Goal: Find specific page/section: Find specific page/section

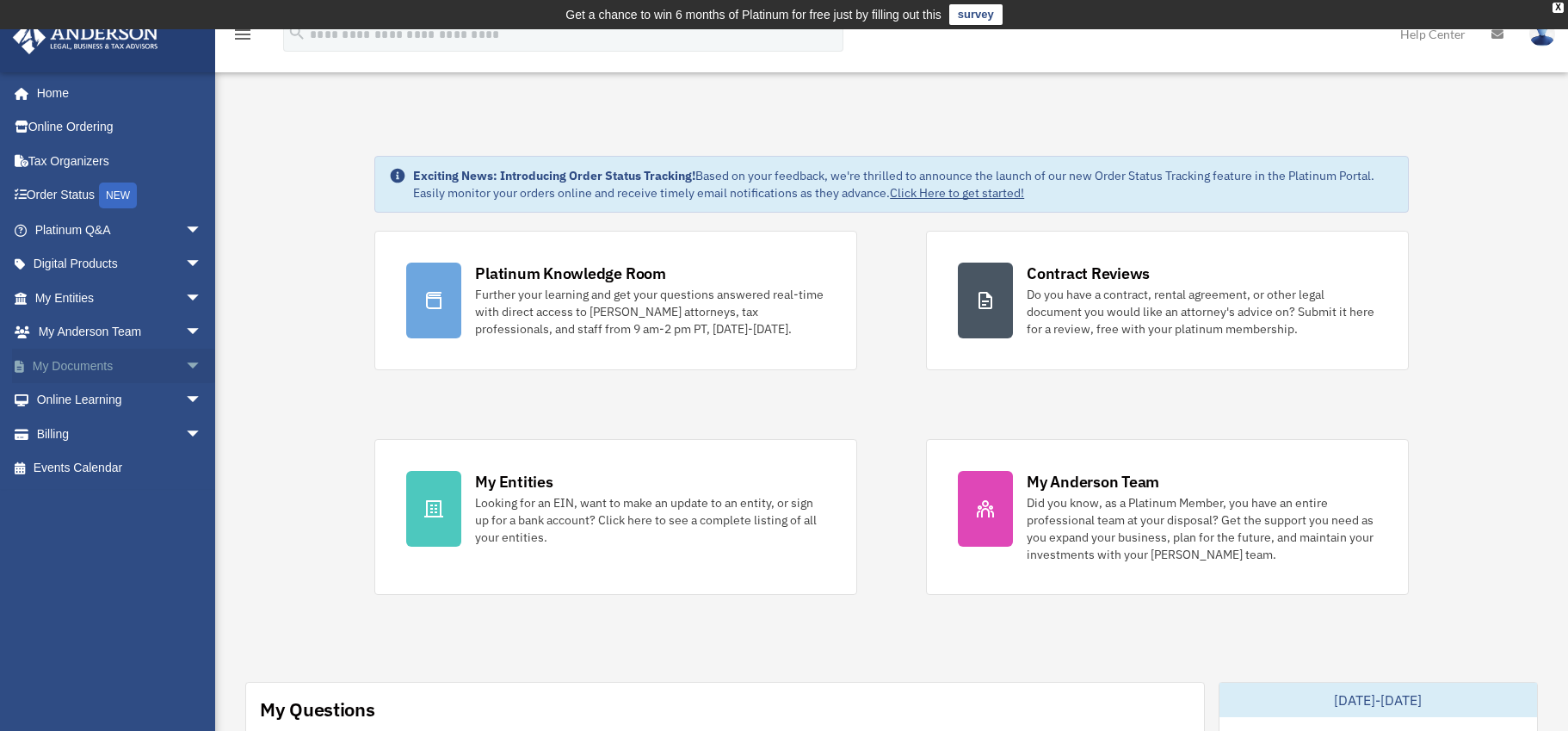
click at [185, 362] on span "arrow_drop_down" at bounding box center [202, 366] width 34 height 35
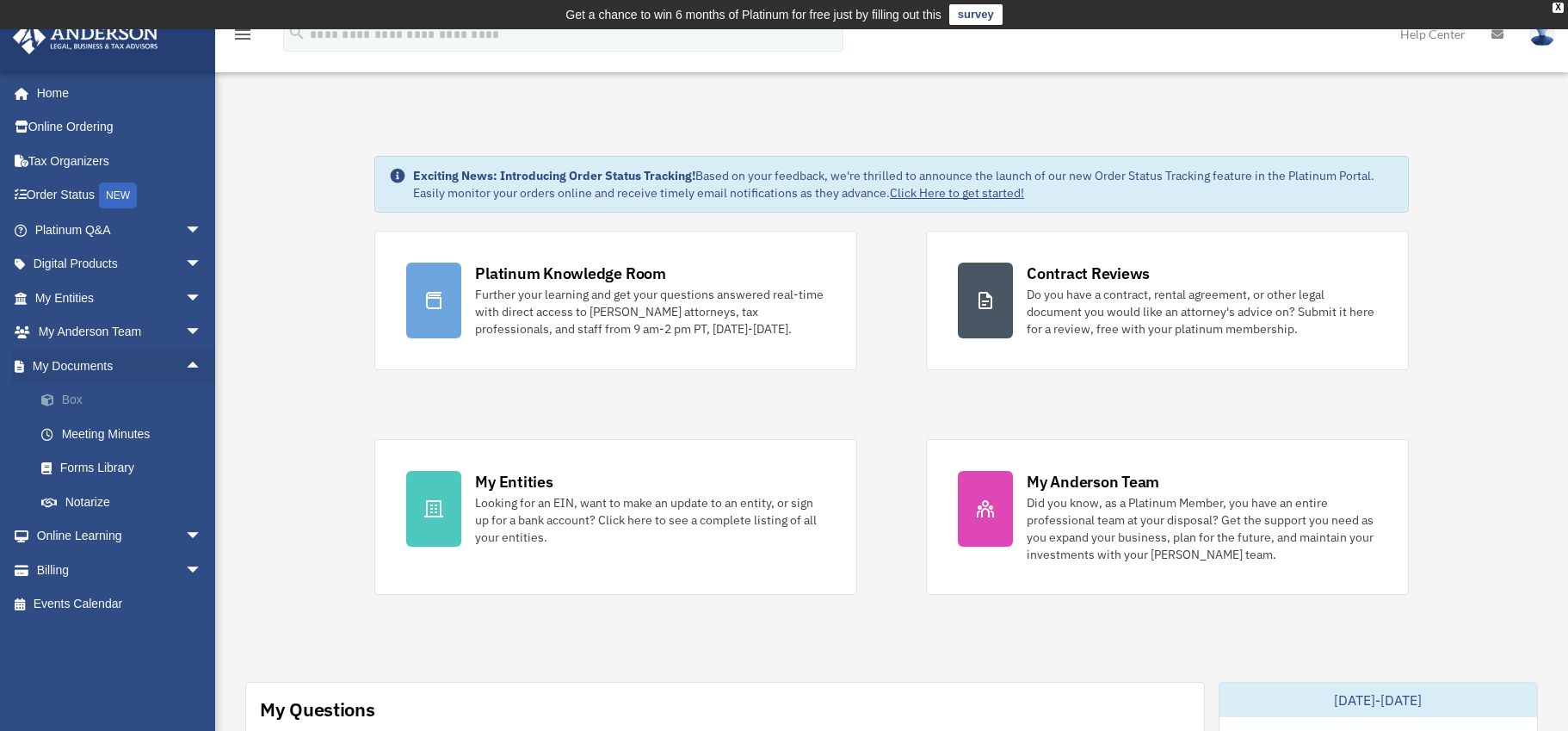
click at [90, 404] on link "Box" at bounding box center [125, 400] width 204 height 34
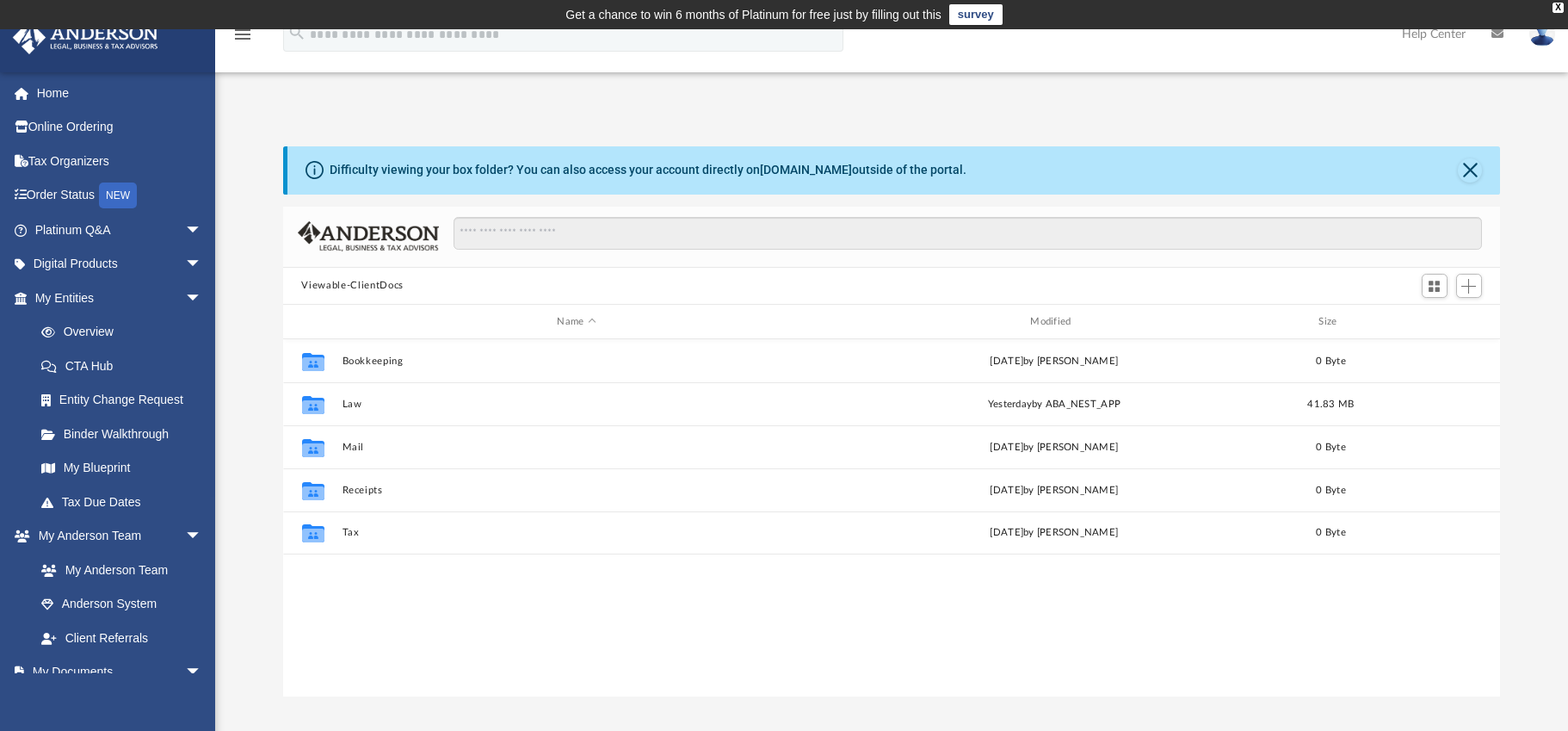
scroll to position [379, 1204]
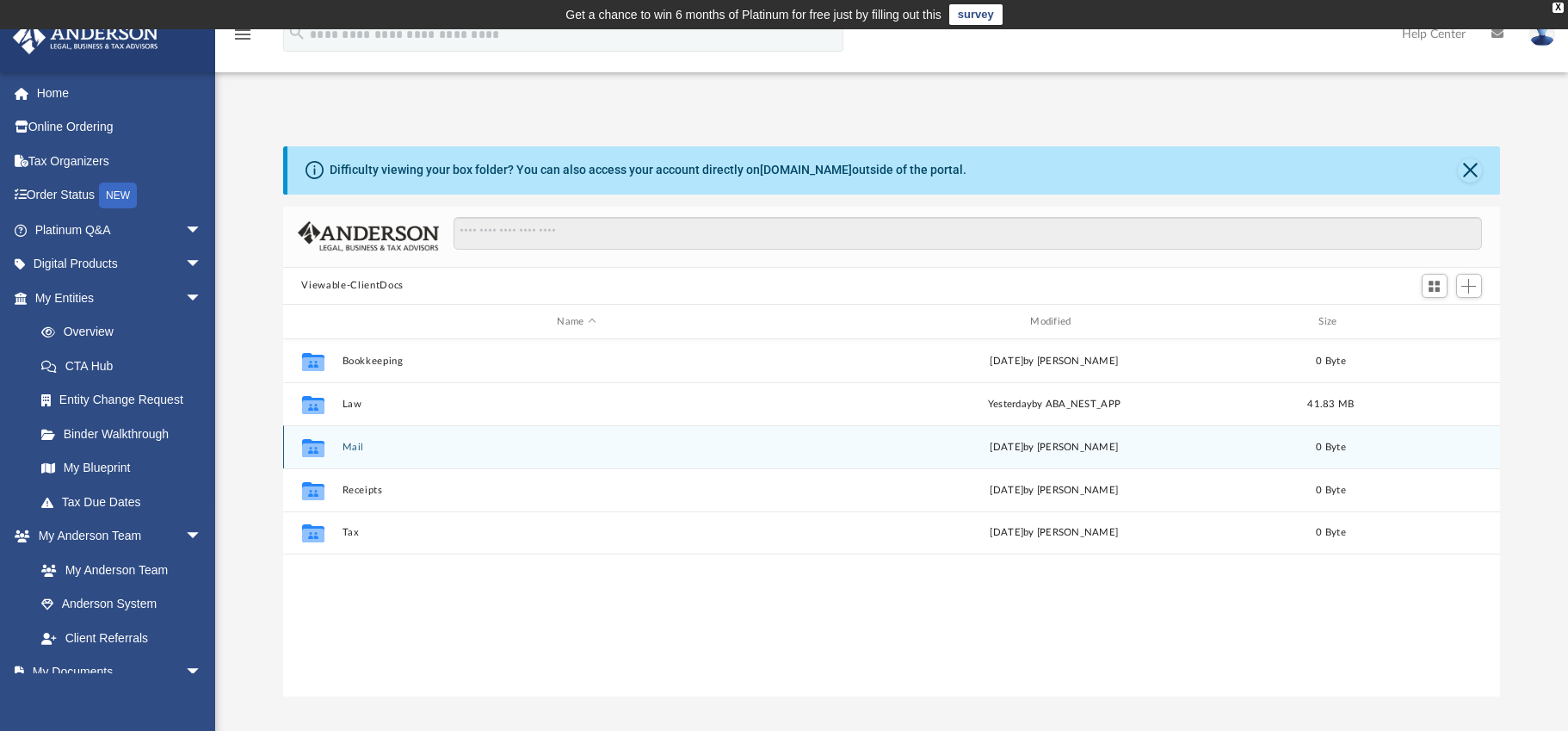
click at [405, 457] on div "Collaborated Folder Mail Mon Aug 4 2025 by Charles Rogler 0 Byte" at bounding box center [892, 446] width 1218 height 43
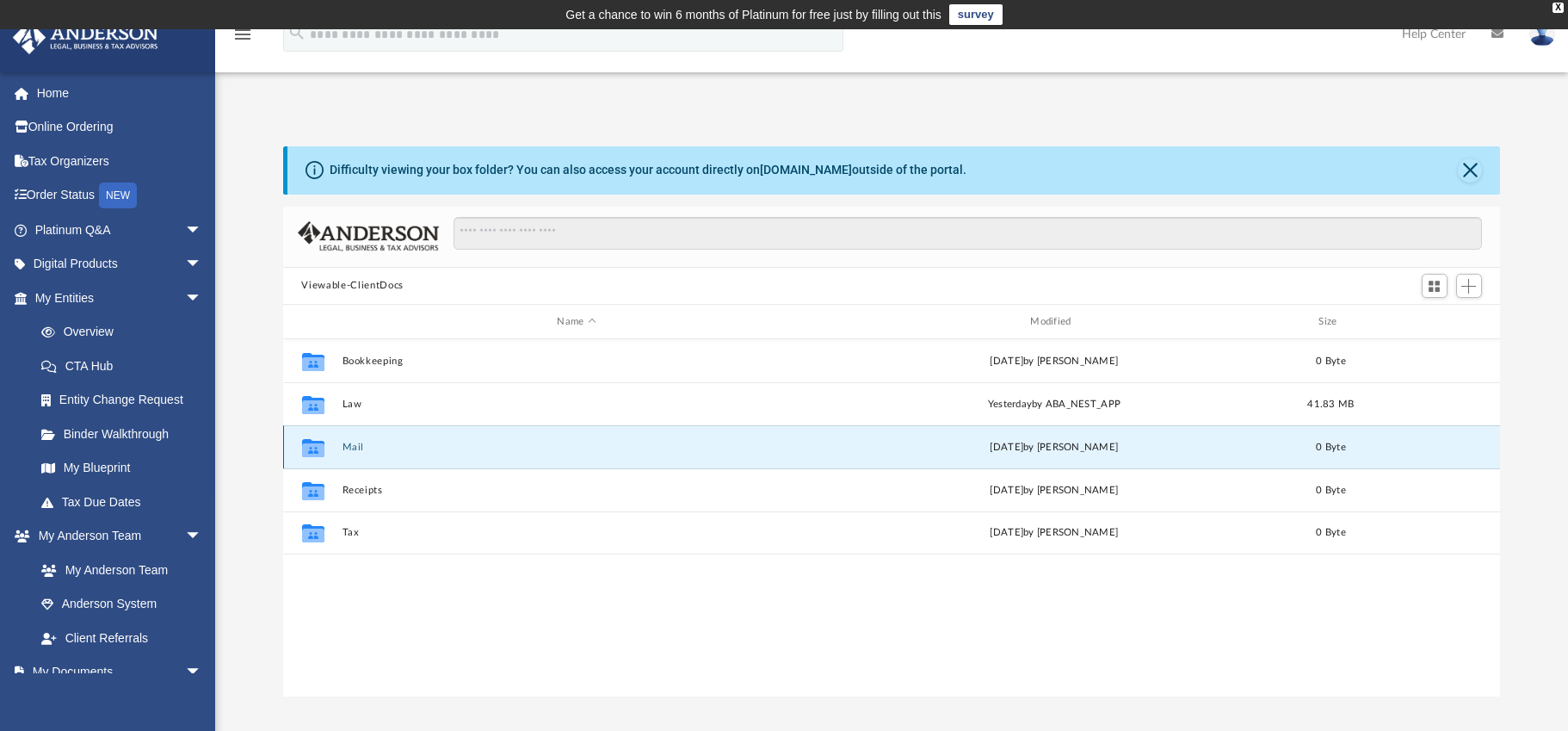
click at [404, 458] on div "Collaborated Folder Mail Mon Aug 4 2025 by Charles Rogler 0 Byte" at bounding box center [892, 446] width 1218 height 43
click at [369, 448] on button "Mail" at bounding box center [576, 447] width 470 height 11
